Goal: Check status: Check status

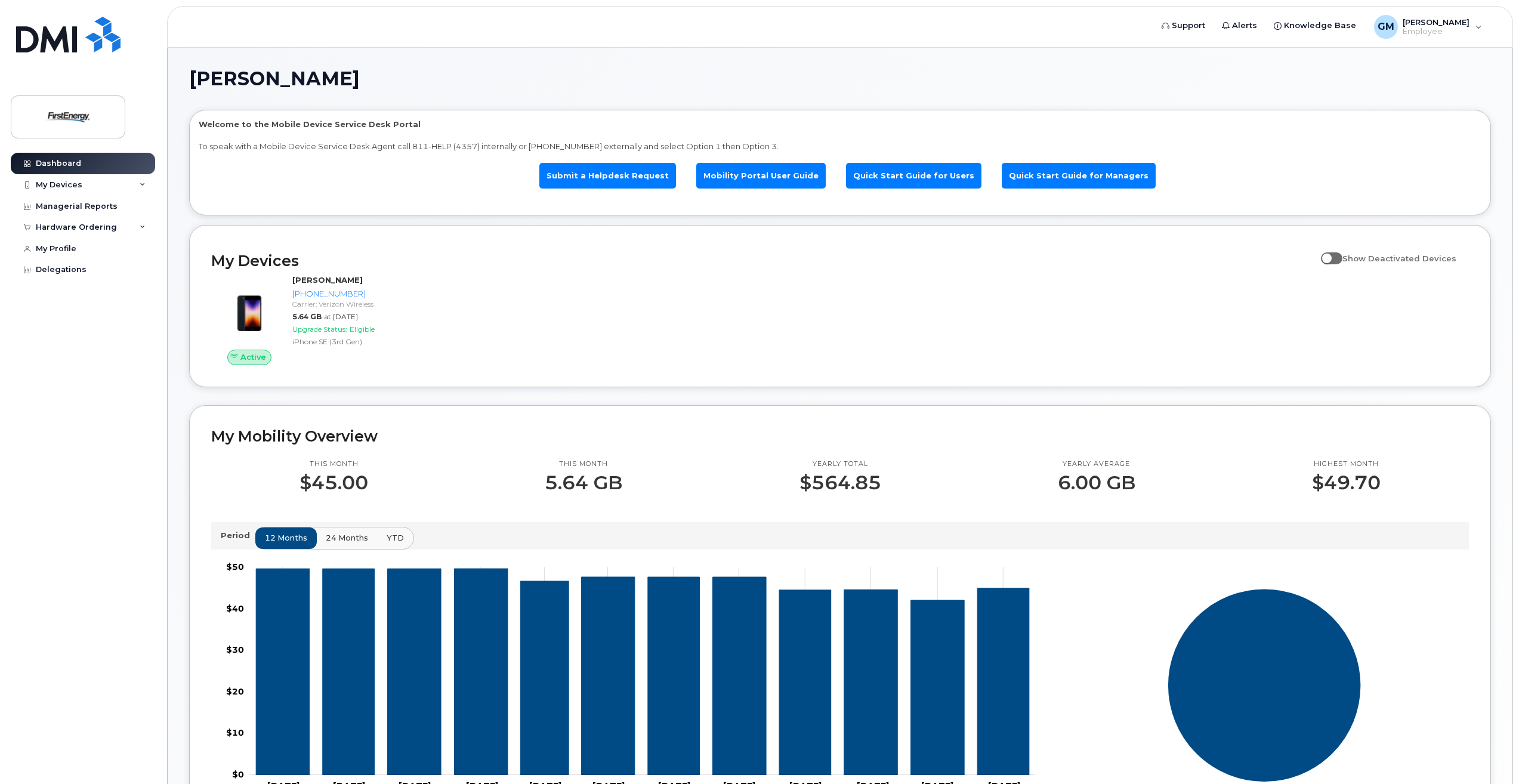
click at [1195, 290] on div "Active MULUALEM GHEBRESELASSIE 732-966-6401 Carrier: Verizon Wireless 5.64 GB a…" at bounding box center [840, 320] width 1272 height 105
click at [144, 182] on icon at bounding box center [142, 185] width 6 height 6
click at [620, 173] on link "Submit a Helpdesk Request" at bounding box center [608, 176] width 137 height 26
click at [1383, 28] on span "GM" at bounding box center [1386, 27] width 17 height 15
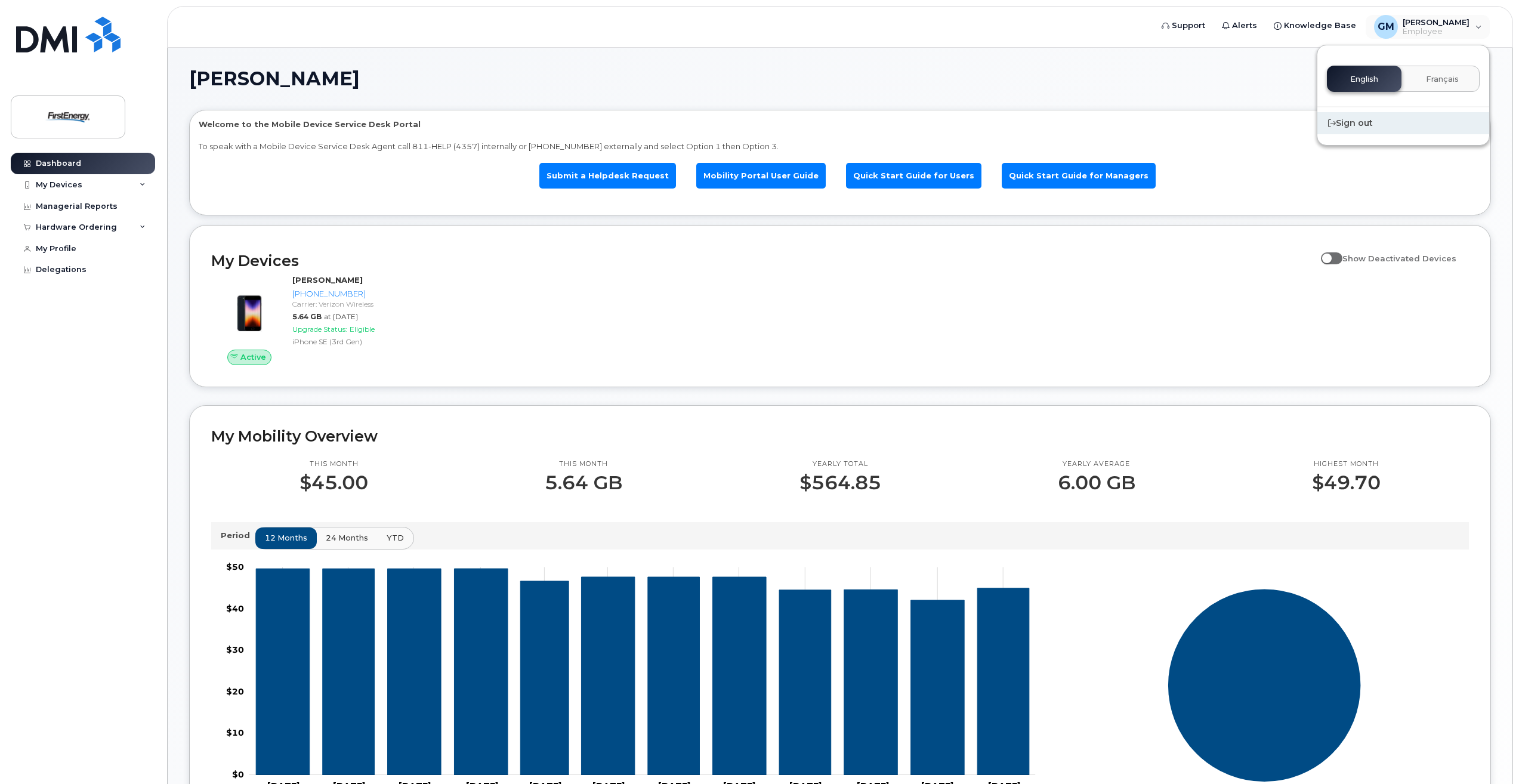
click at [1360, 126] on div "Sign out" at bounding box center [1403, 122] width 172 height 22
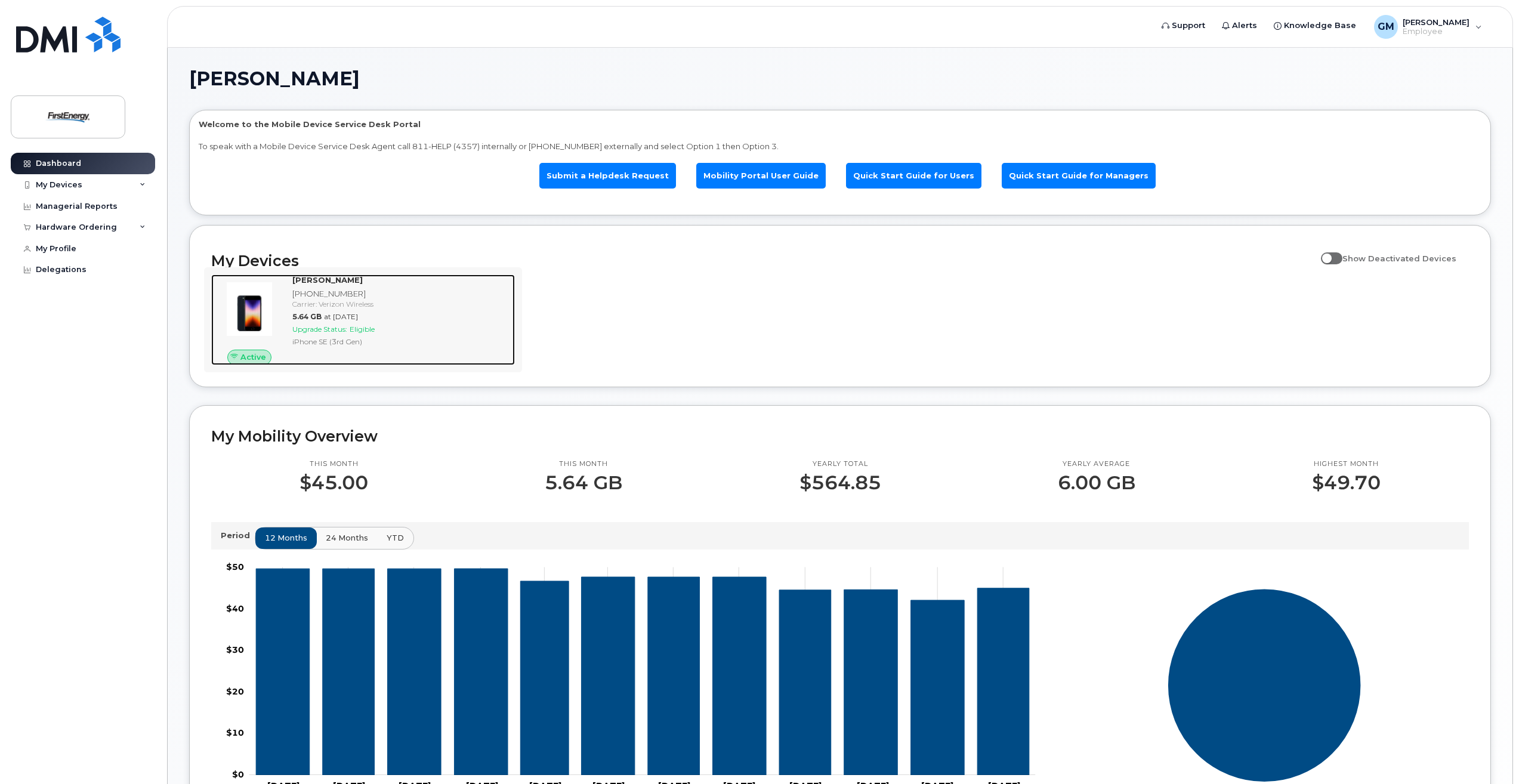
click at [331, 329] on span "Upgrade Status:" at bounding box center [320, 329] width 55 height 9
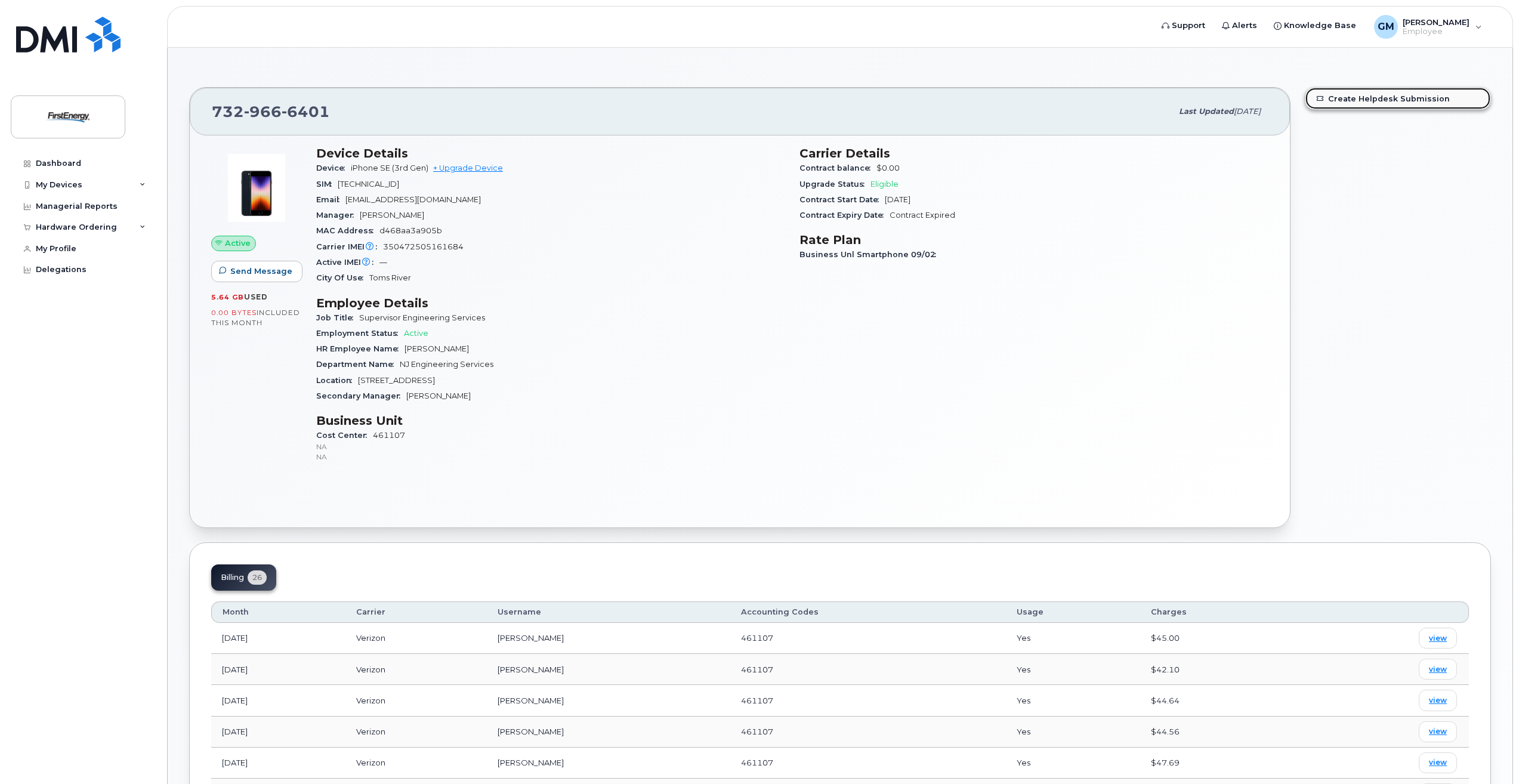
click at [1366, 101] on link "Create Helpdesk Submission" at bounding box center [1398, 98] width 185 height 22
click at [142, 225] on icon at bounding box center [142, 227] width 6 height 6
click at [62, 249] on div "My Orders" at bounding box center [62, 249] width 43 height 11
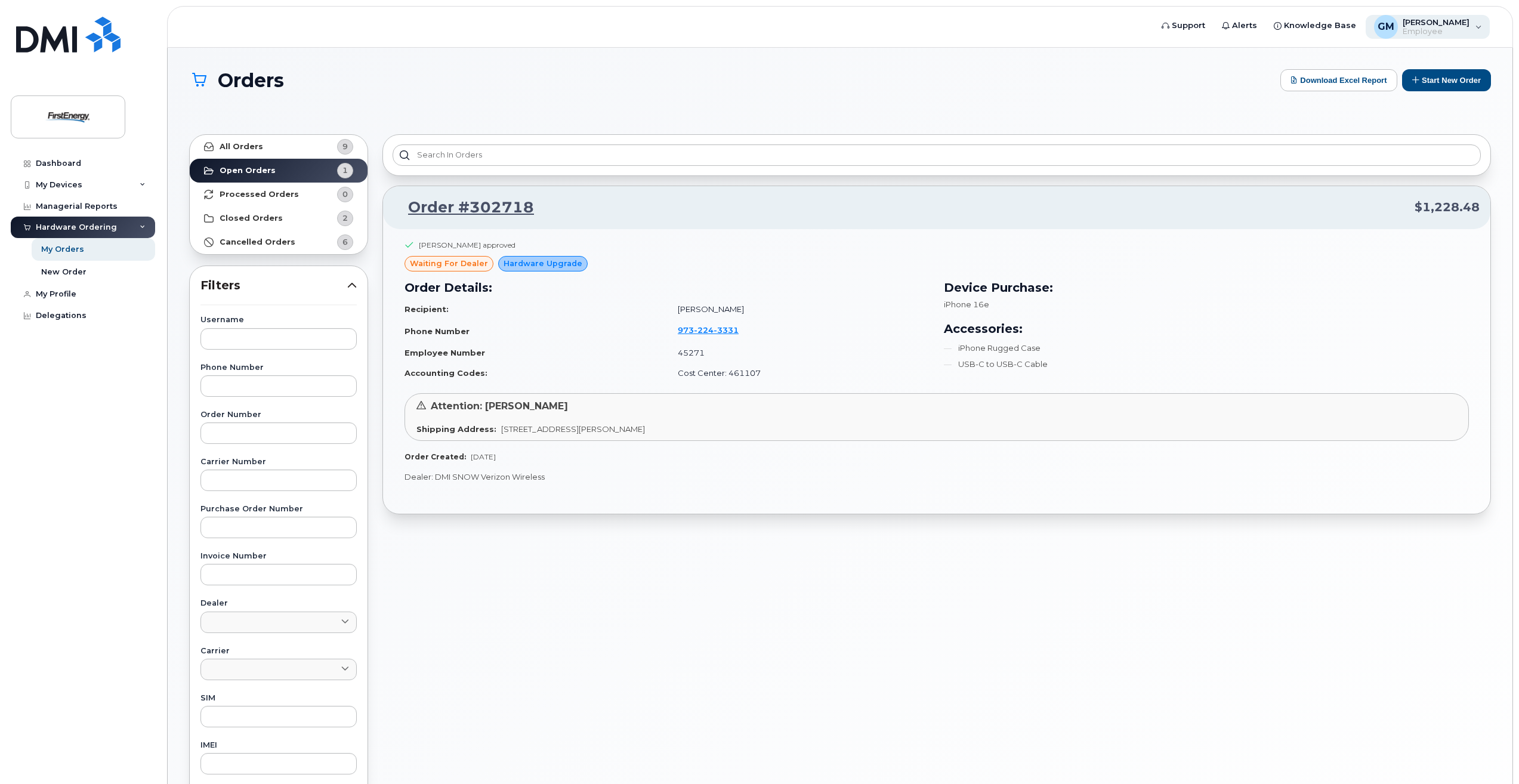
click at [1440, 26] on span "[PERSON_NAME]" at bounding box center [1436, 22] width 66 height 10
click at [1357, 123] on div "Sign out" at bounding box center [1403, 122] width 172 height 22
click at [1349, 122] on div "Sign out" at bounding box center [1403, 122] width 172 height 22
